Goal: Obtain resource: Download file/media

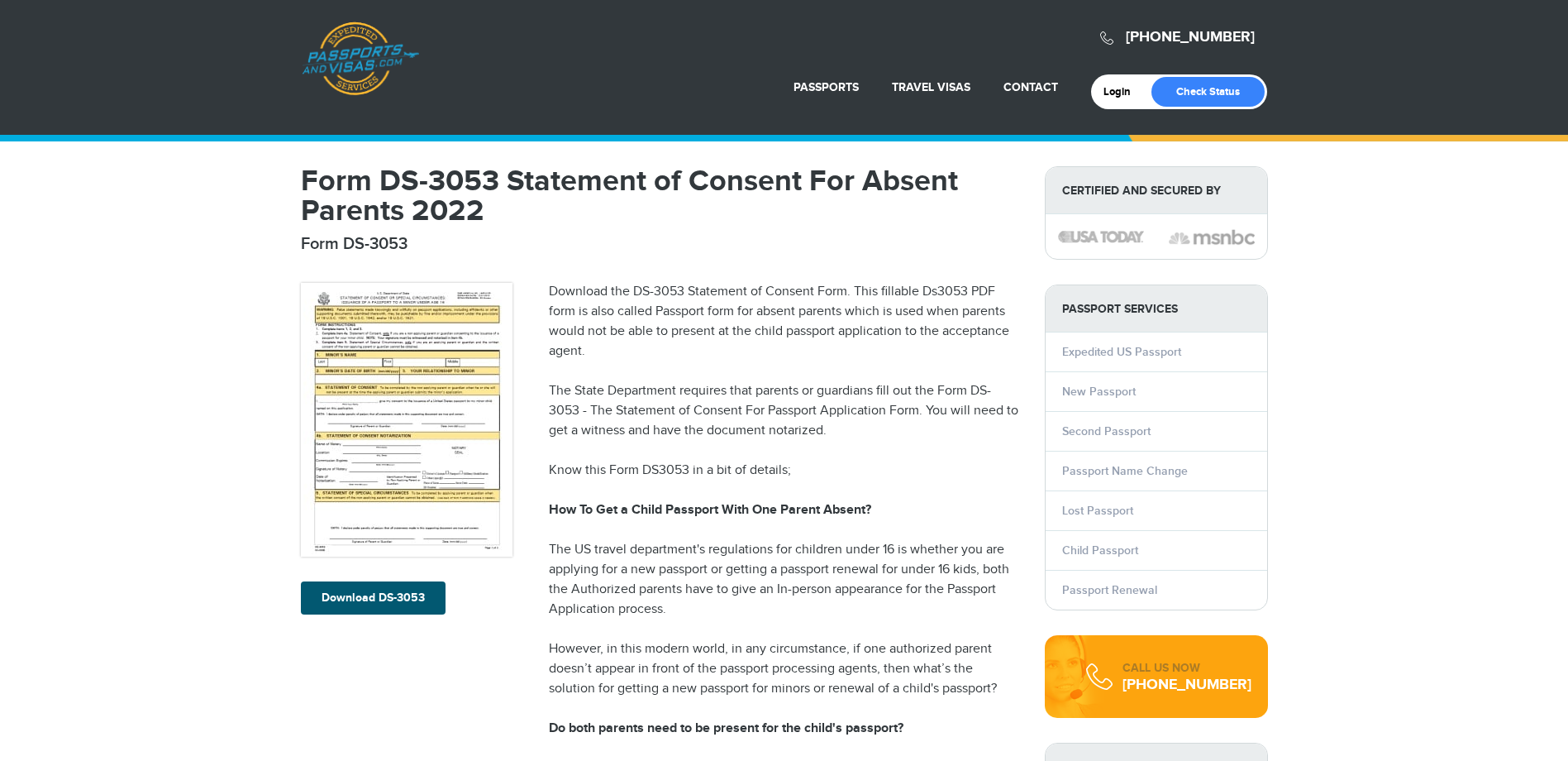
click at [384, 592] on link "Download DS-3053" at bounding box center [373, 598] width 144 height 33
